Goal: Task Accomplishment & Management: Use online tool/utility

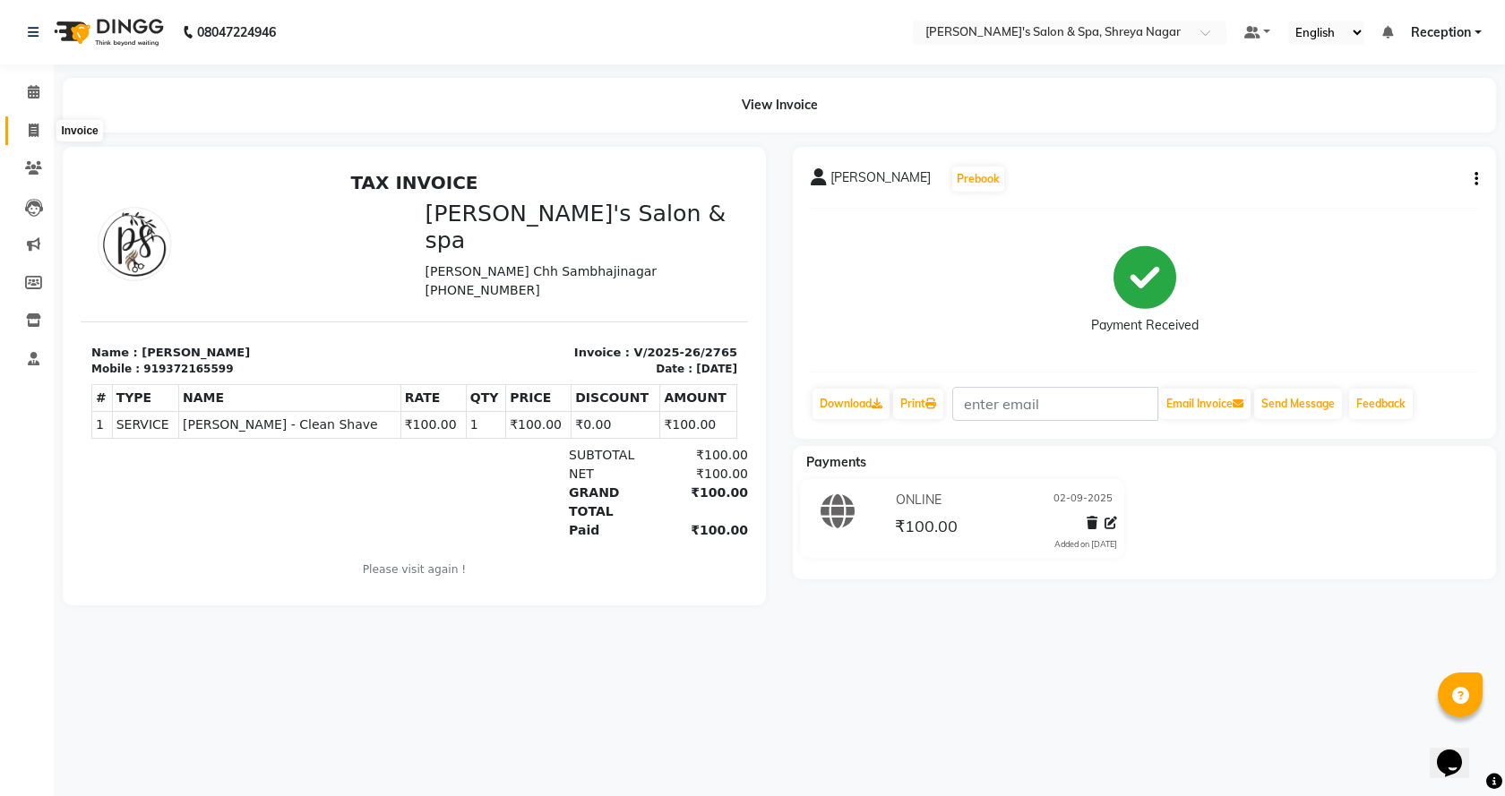
click at [38, 122] on span at bounding box center [33, 131] width 31 height 21
select select "service"
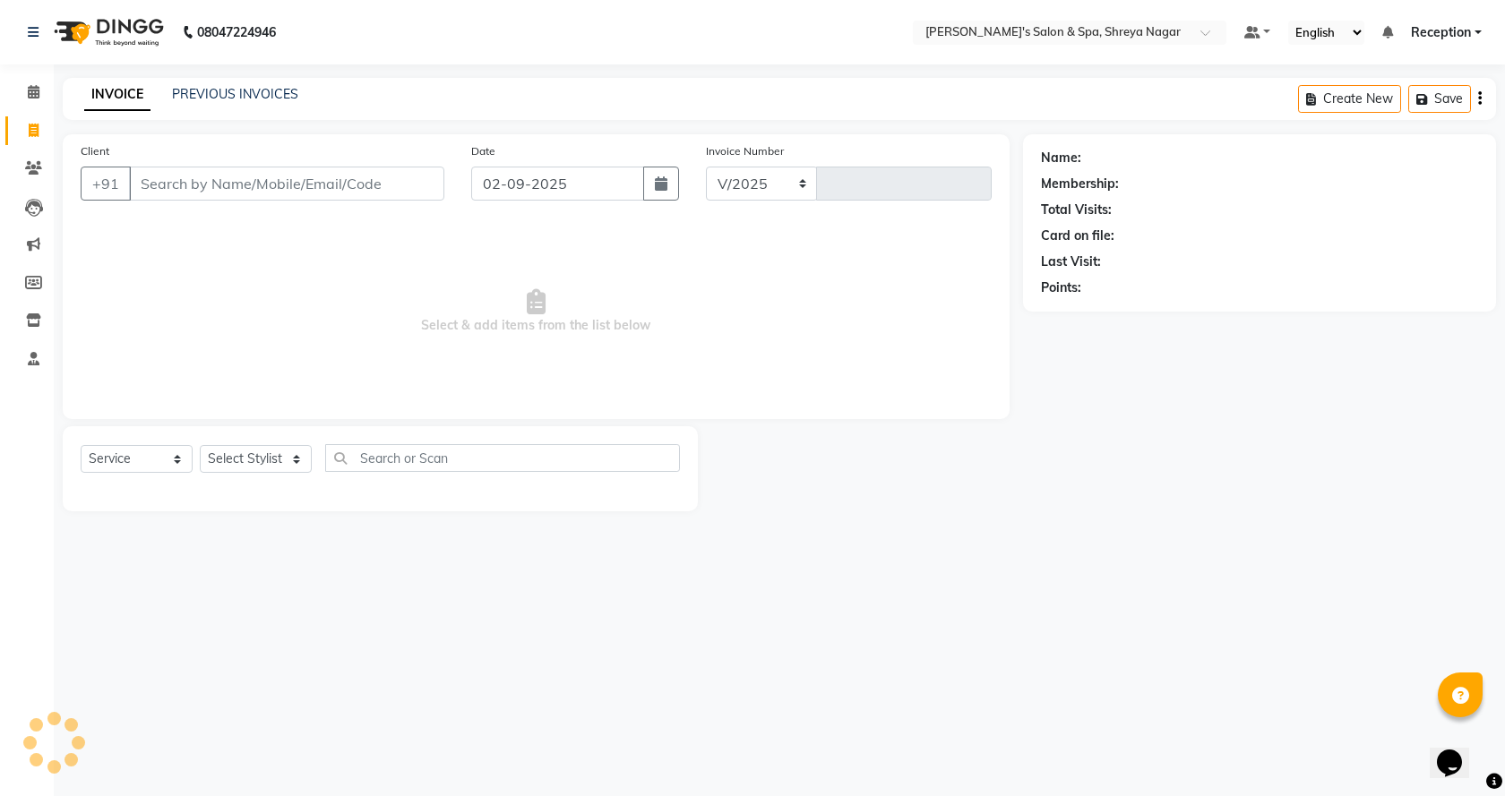
select select "7591"
type input "2766"
click at [252, 186] on input "Client" at bounding box center [286, 184] width 315 height 34
click at [252, 185] on input "Client" at bounding box center [286, 184] width 315 height 34
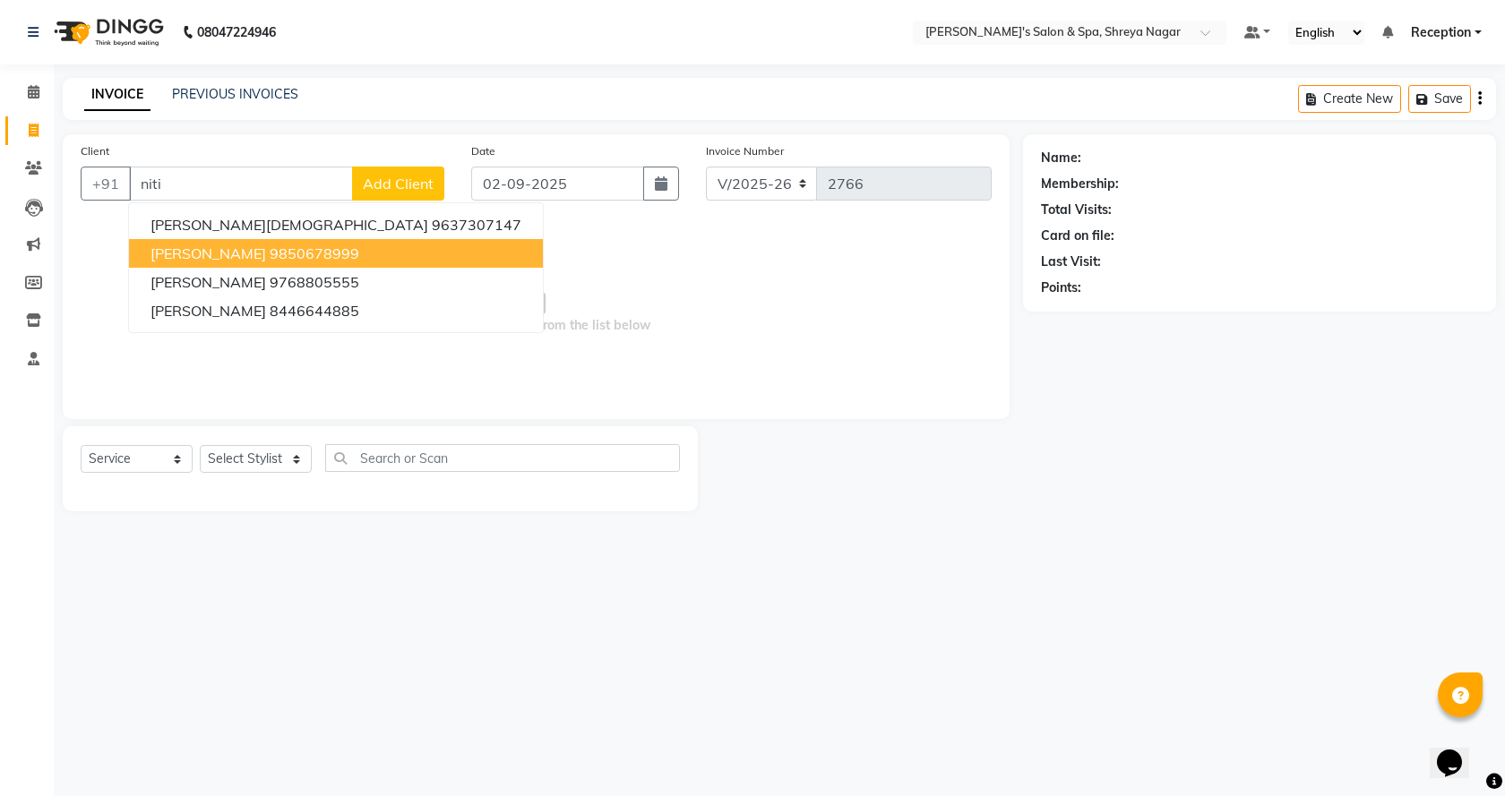
click at [222, 265] on button "[PERSON_NAME] 9850678999" at bounding box center [336, 253] width 414 height 29
type input "9850678999"
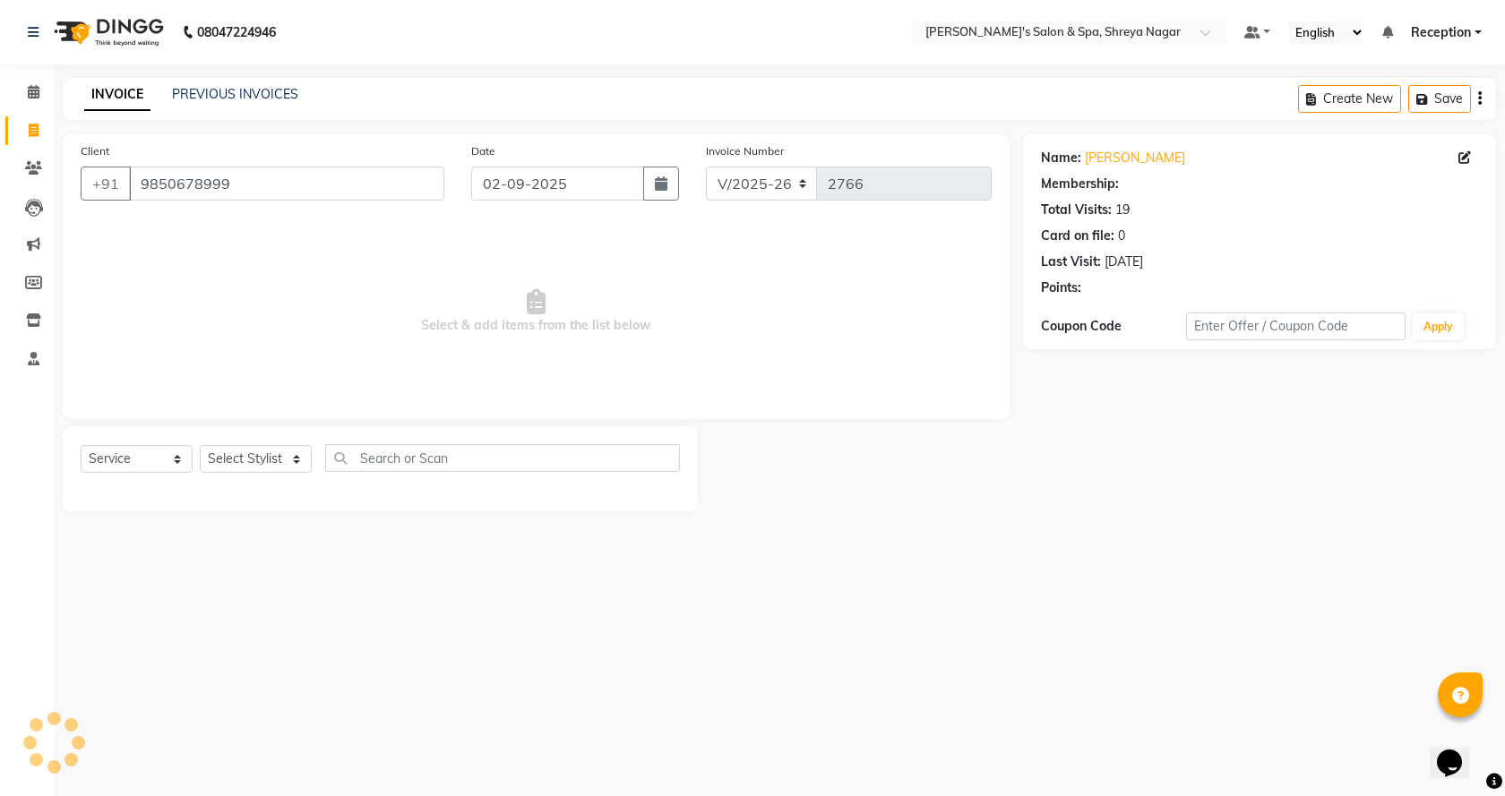
select select "1: Object"
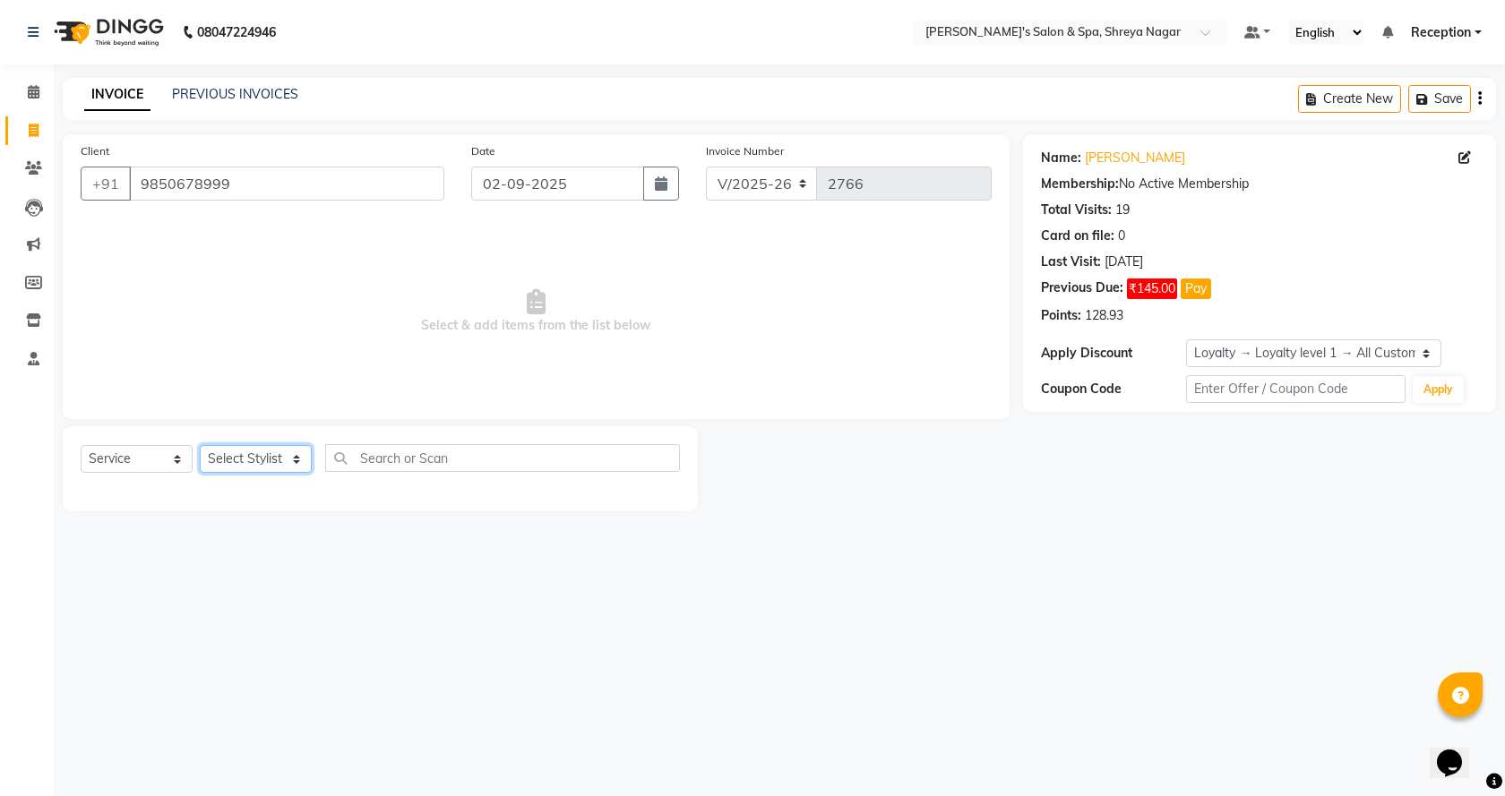
click at [268, 459] on select "Select Stylist [PERSON_NAME] [PERSON_NAME] [PERSON_NAME] Product Reception" at bounding box center [256, 459] width 112 height 28
select select "67479"
click at [200, 445] on select "Select Stylist [PERSON_NAME] [PERSON_NAME] [PERSON_NAME] Product Reception" at bounding box center [256, 459] width 112 height 28
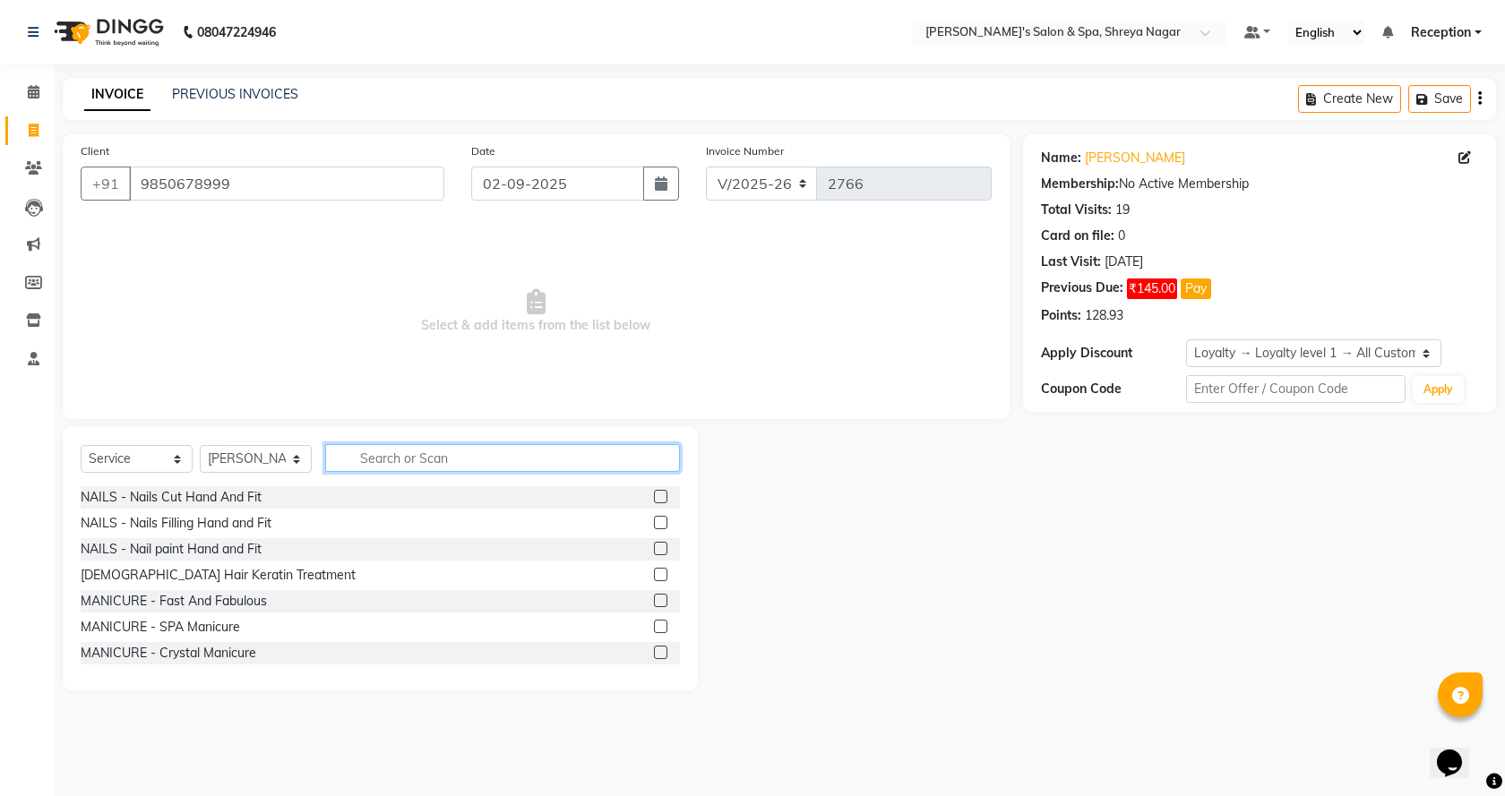
click at [360, 456] on input "text" at bounding box center [502, 458] width 355 height 28
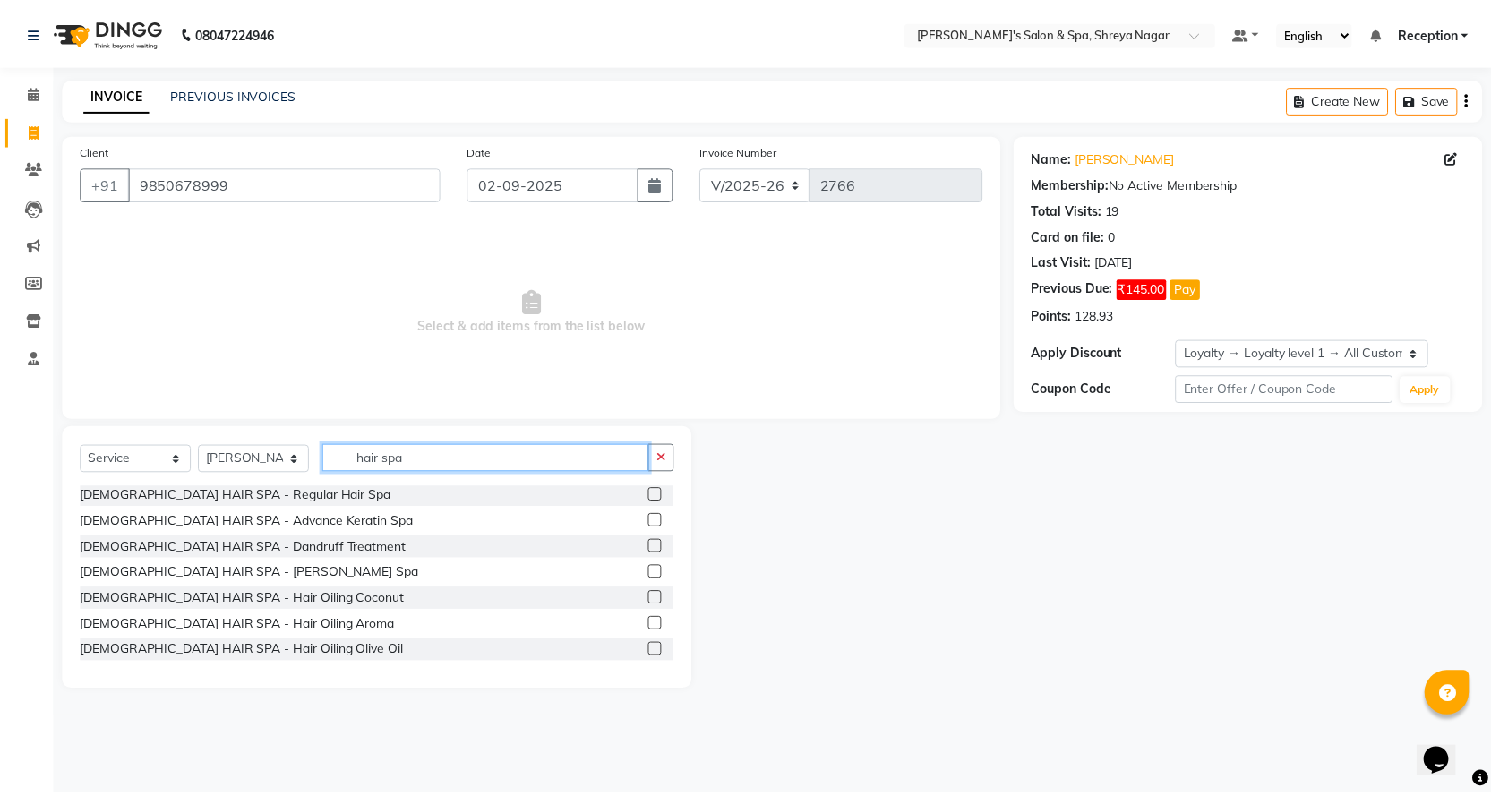
scroll to position [314, 0]
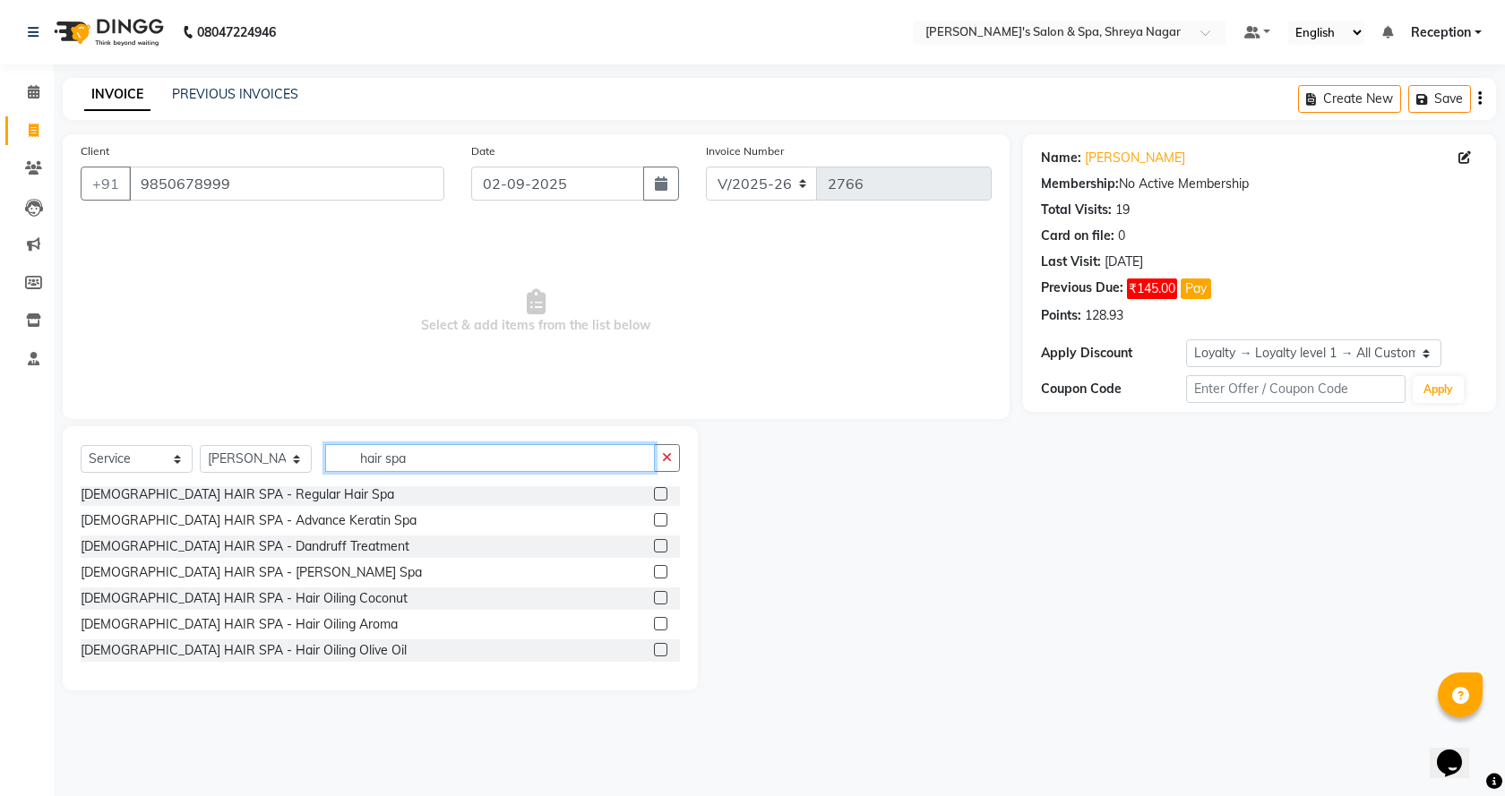
type input "hair spa"
click at [654, 595] on label at bounding box center [660, 597] width 13 height 13
click at [654, 595] on input "checkbox" at bounding box center [660, 599] width 12 height 12
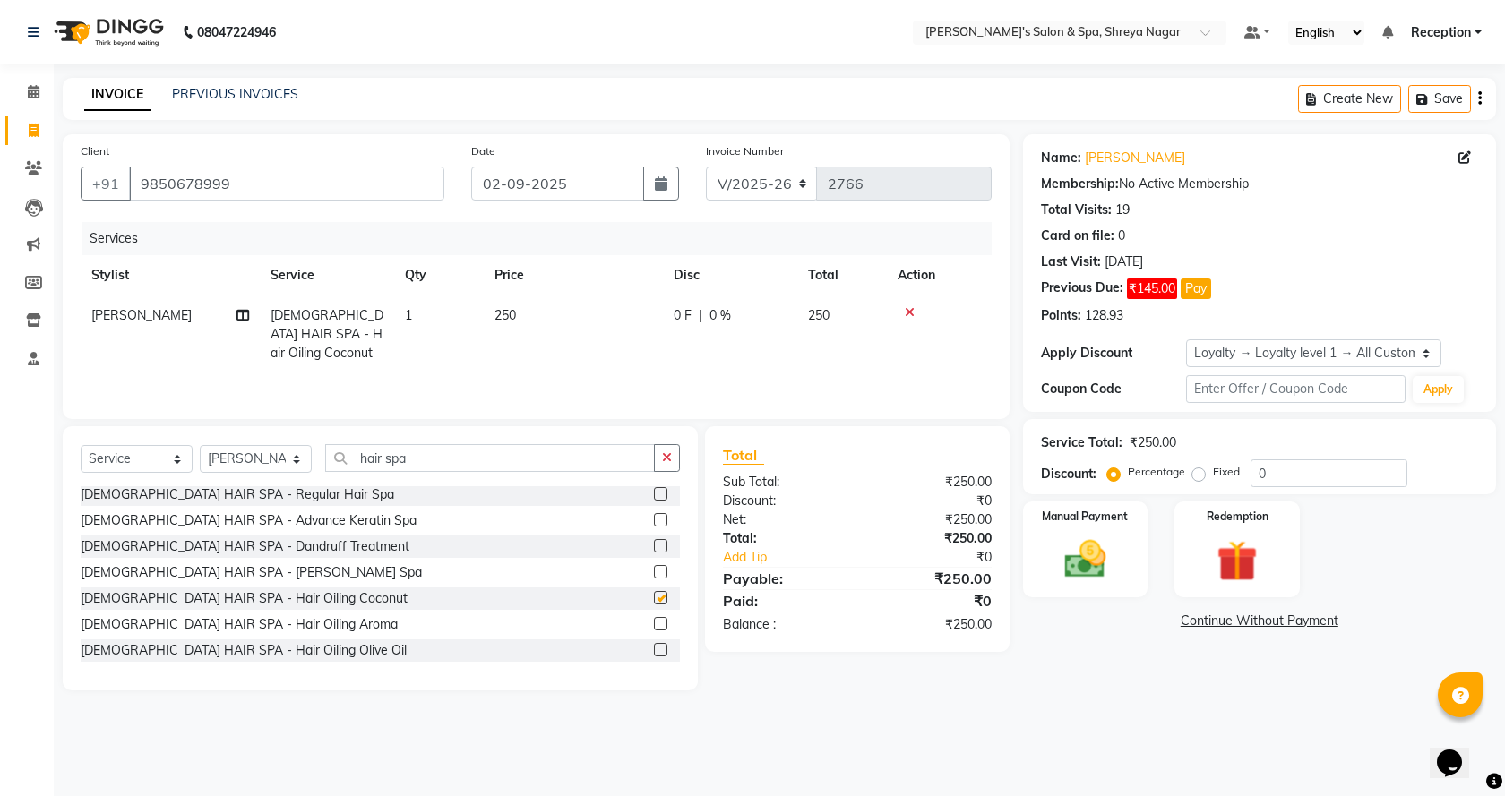
checkbox input "false"
click at [582, 320] on td "250" at bounding box center [573, 335] width 179 height 78
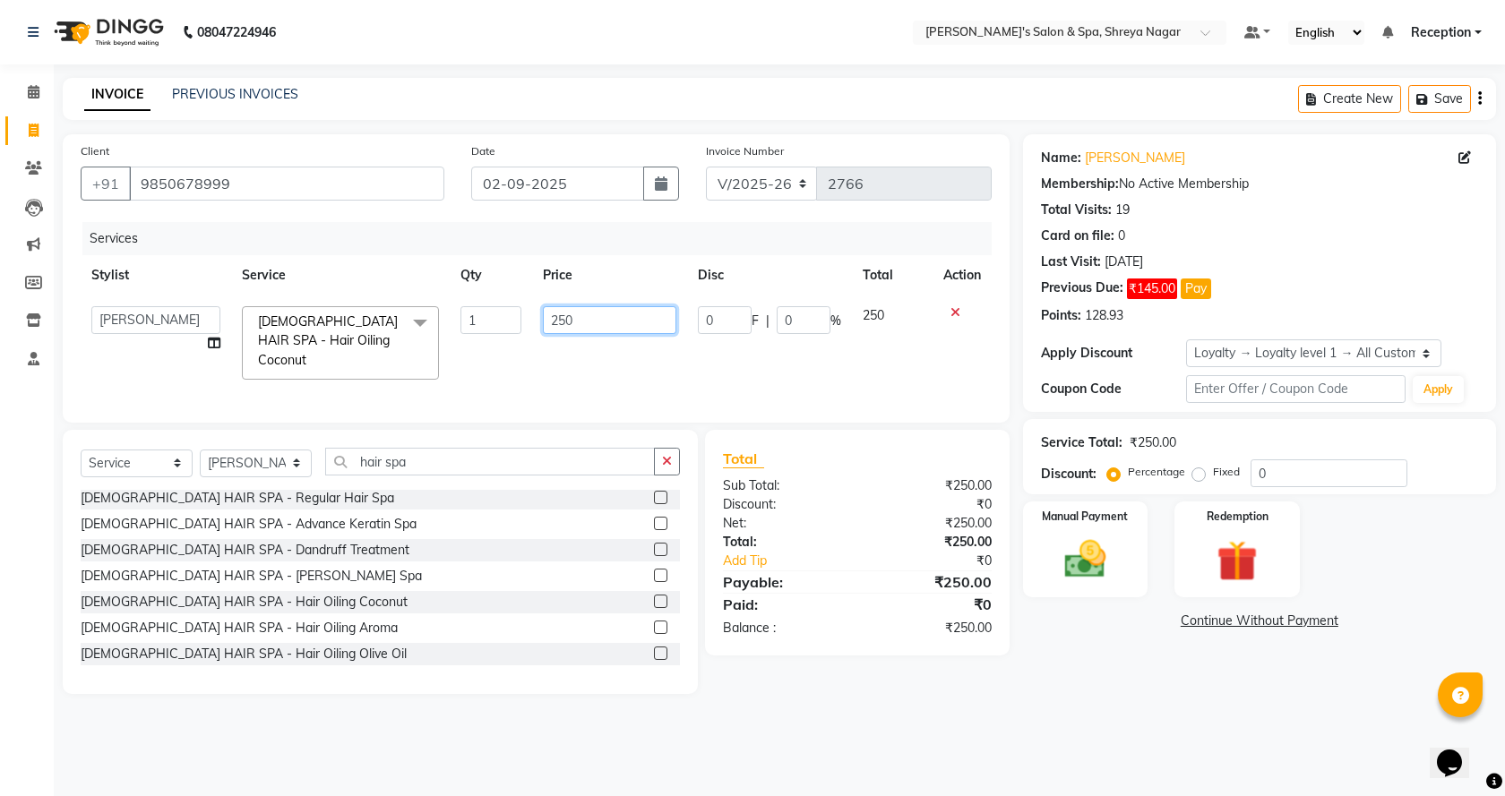
click at [618, 309] on input "250" at bounding box center [609, 320] width 133 height 28
type input "2"
type input "300"
drag, startPoint x: 969, startPoint y: 738, endPoint x: 995, endPoint y: 732, distance: 26.7
click at [969, 736] on div "08047224946 Select Location × [PERSON_NAME]'s Salon & Spa, Shreya Nagar Default…" at bounding box center [752, 398] width 1505 height 796
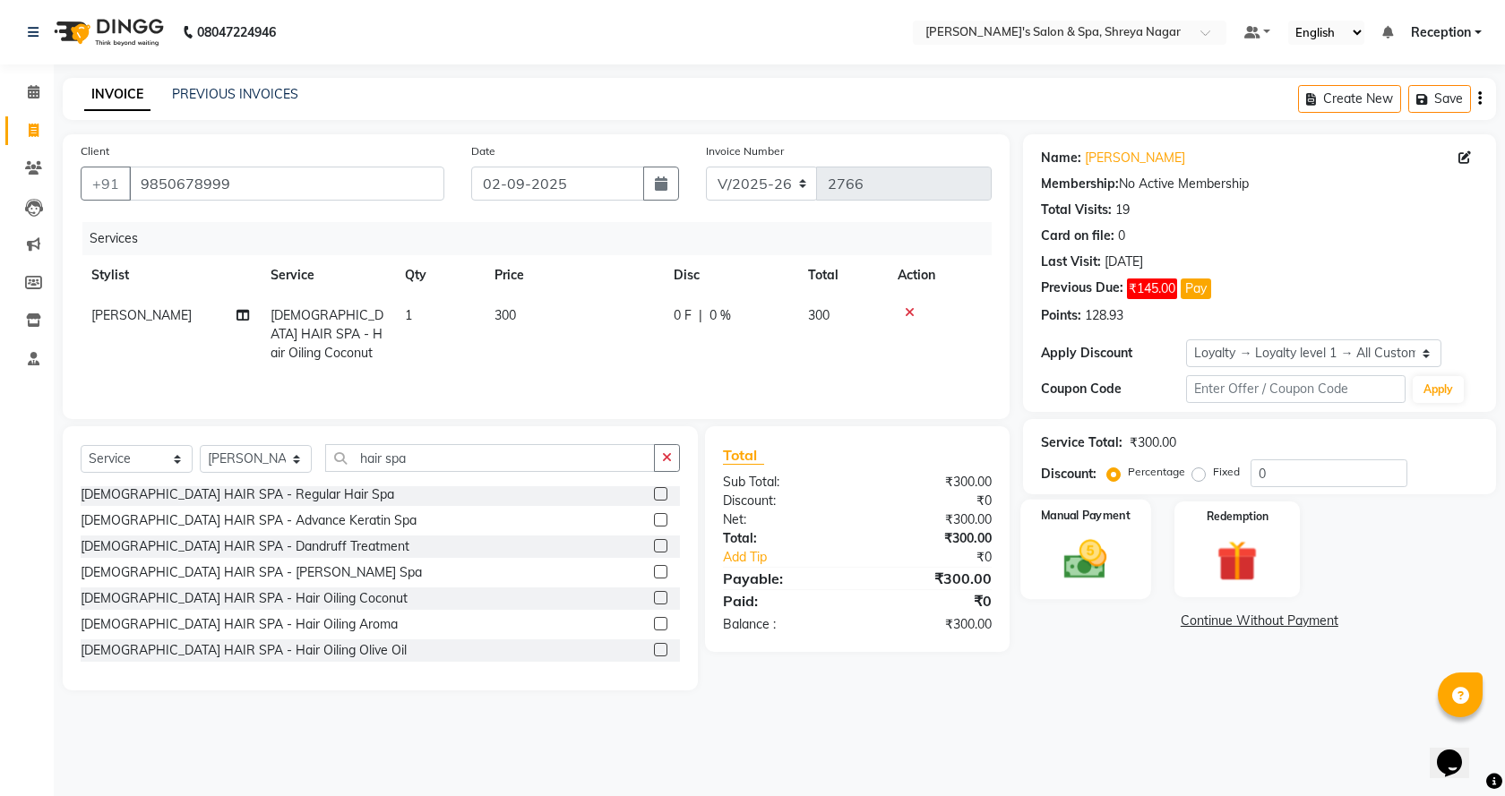
click at [1107, 562] on img at bounding box center [1086, 559] width 70 height 49
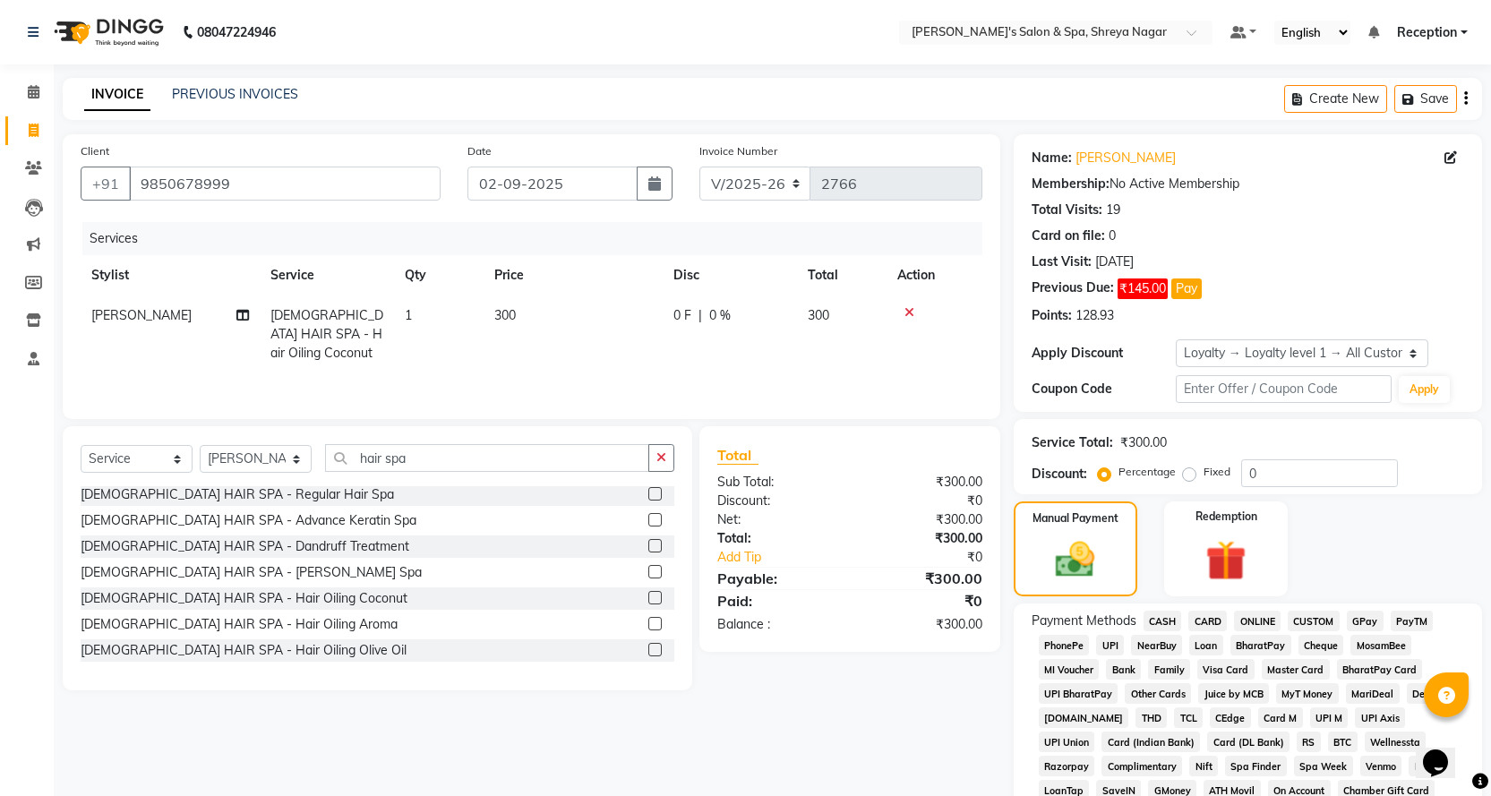
click at [1170, 622] on span "CASH" at bounding box center [1163, 621] width 39 height 21
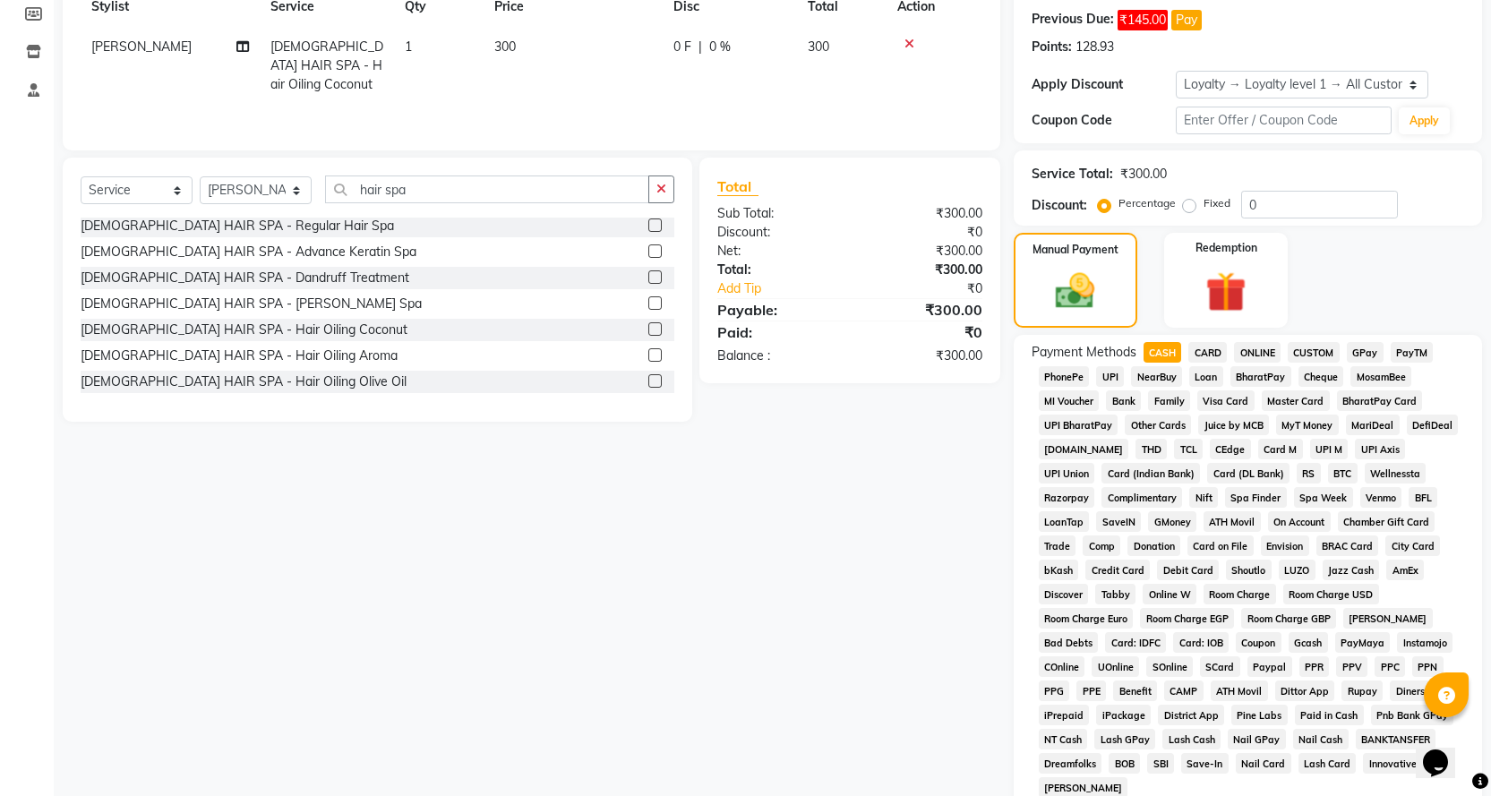
scroll to position [416, 0]
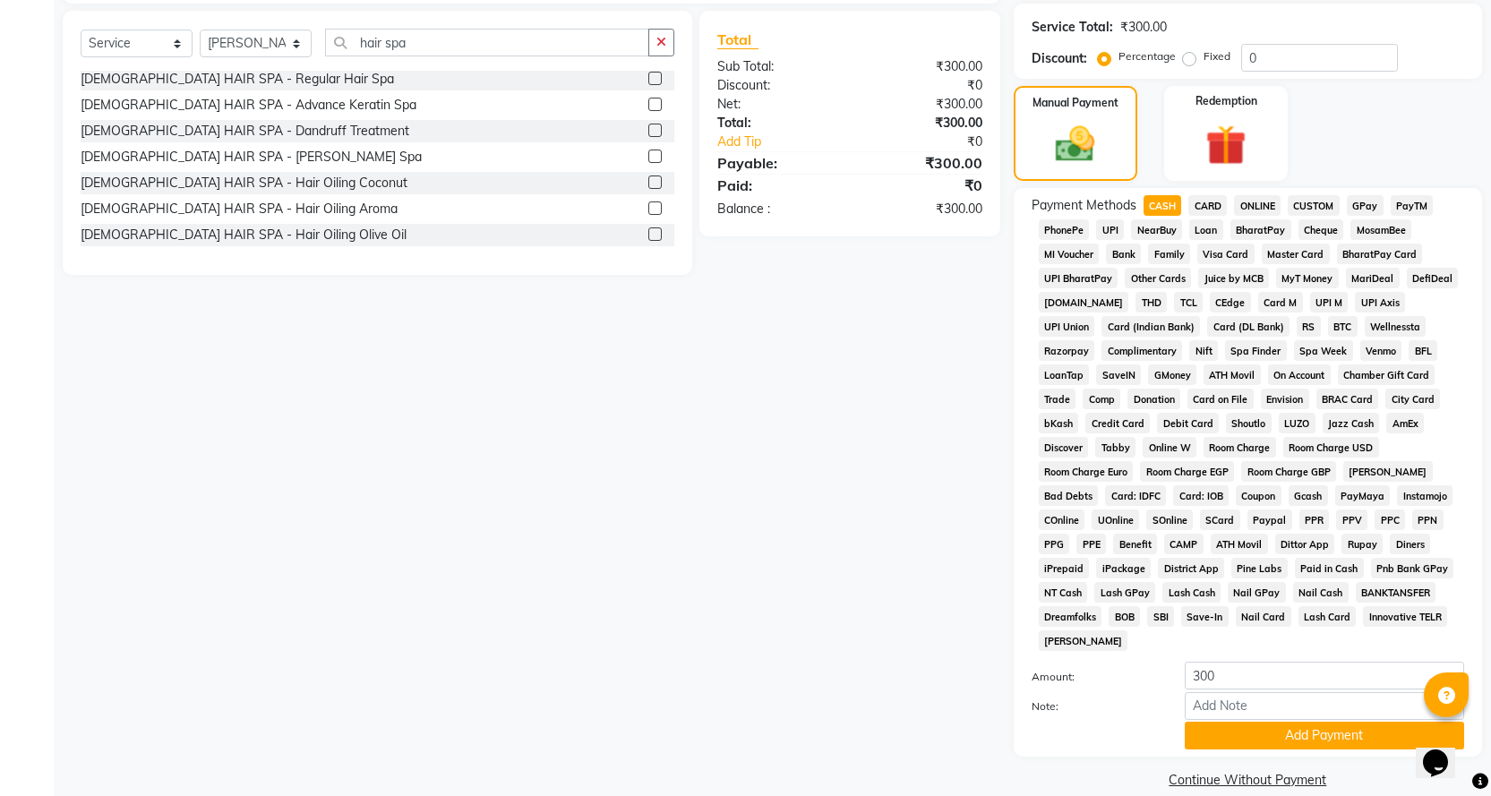
click at [1237, 722] on button "Add Payment" at bounding box center [1324, 736] width 279 height 28
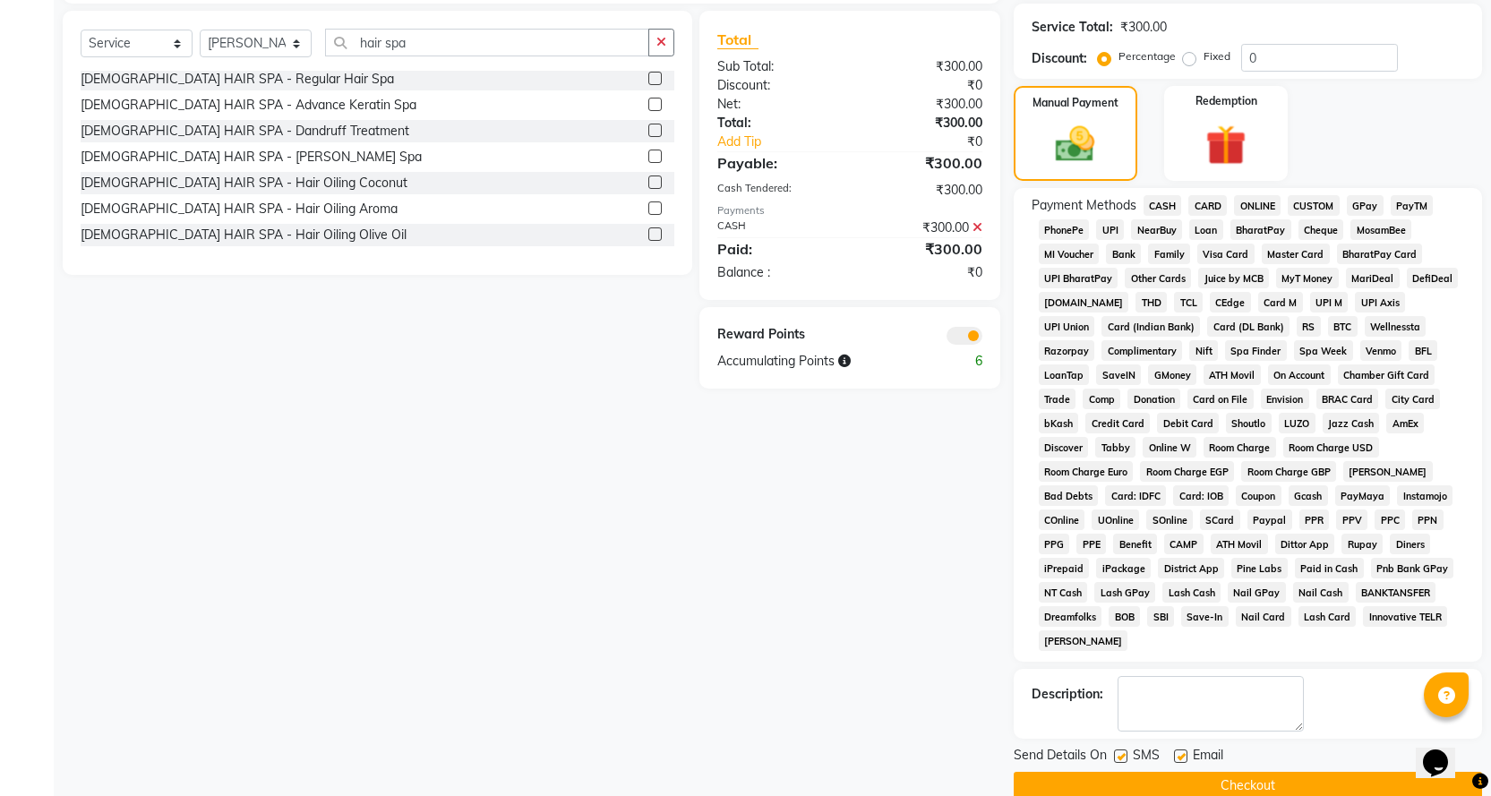
scroll to position [422, 0]
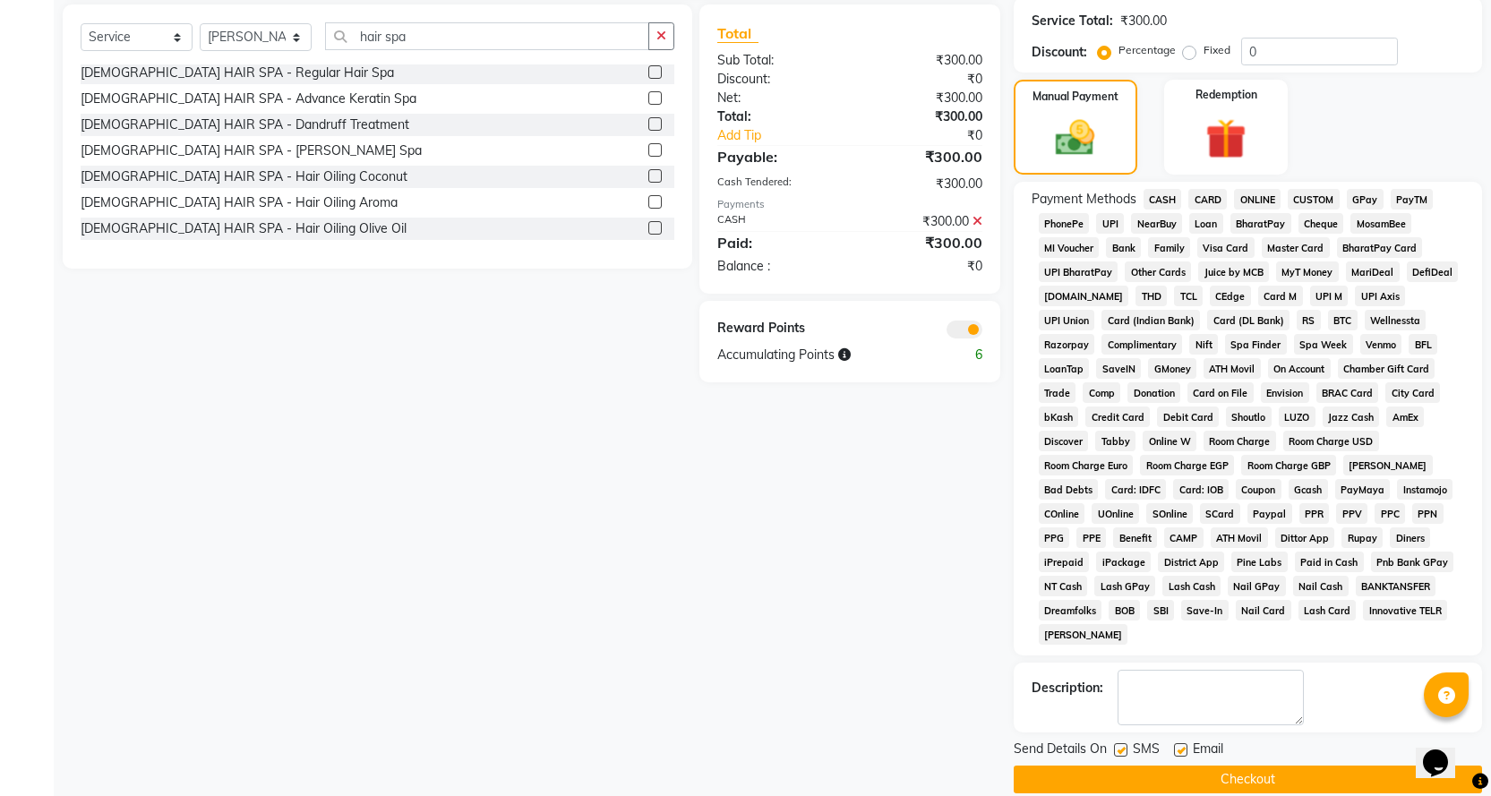
click at [1223, 766] on button "Checkout" at bounding box center [1248, 780] width 468 height 28
